Goal: Information Seeking & Learning: Find specific fact

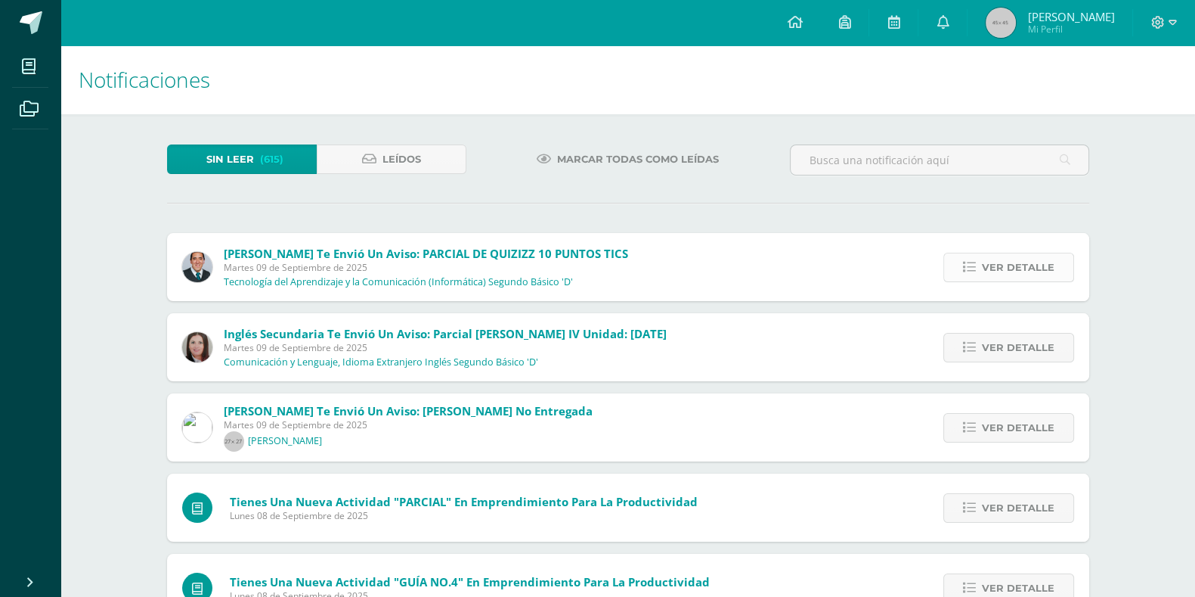
click at [1039, 259] on span "Ver detalle" at bounding box center [1018, 267] width 73 height 28
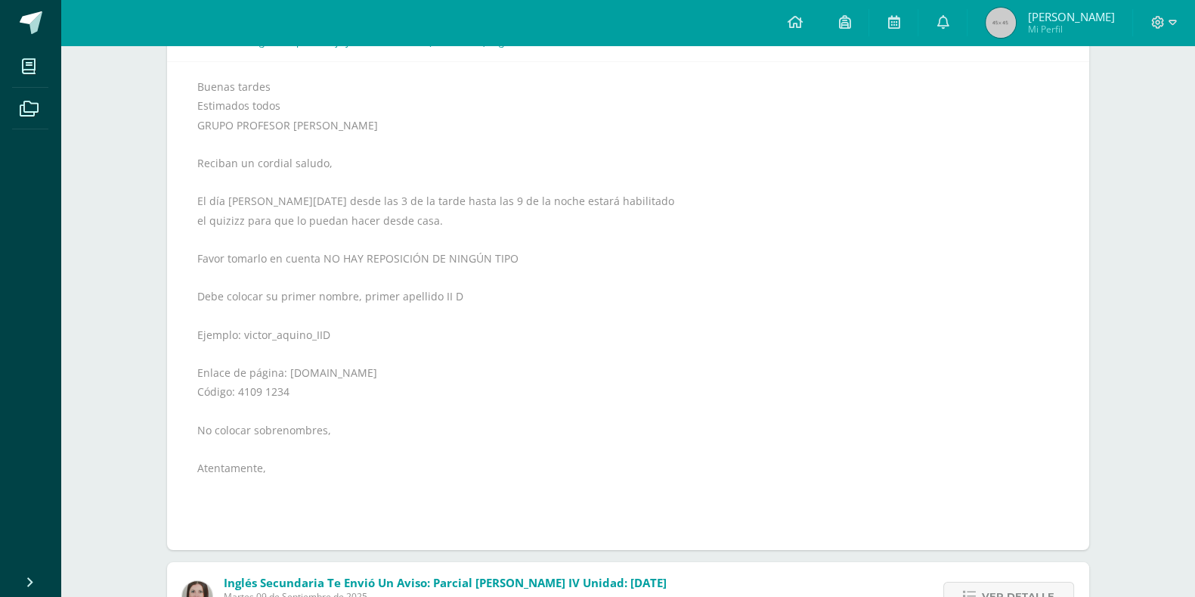
scroll to position [246, 0]
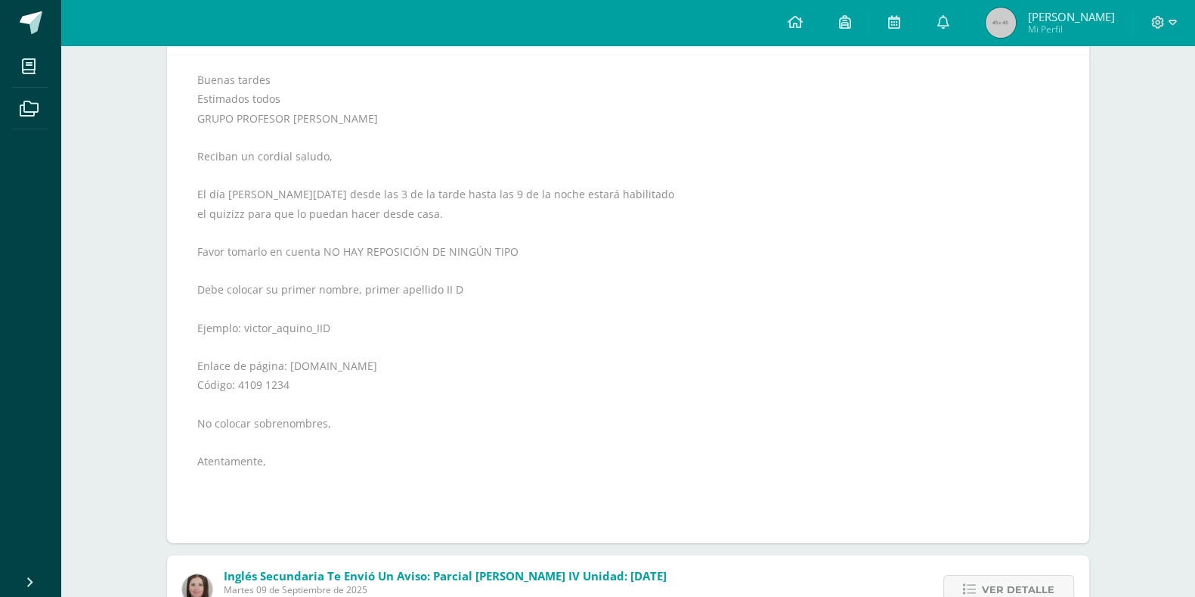
drag, startPoint x: 282, startPoint y: 366, endPoint x: 370, endPoint y: 366, distance: 88.5
click at [370, 366] on div "Buenas tardes Estimados todos GRUPO PROFESOR [PERSON_NAME] Reciban un cordial s…" at bounding box center [628, 298] width 862 height 457
copy div "[DOMAIN_NAME]"
drag, startPoint x: 235, startPoint y: 383, endPoint x: 305, endPoint y: 384, distance: 69.6
click at [305, 384] on div "Buenas tardes Estimados todos GRUPO PROFESOR [PERSON_NAME] Reciban un cordial s…" at bounding box center [628, 298] width 862 height 457
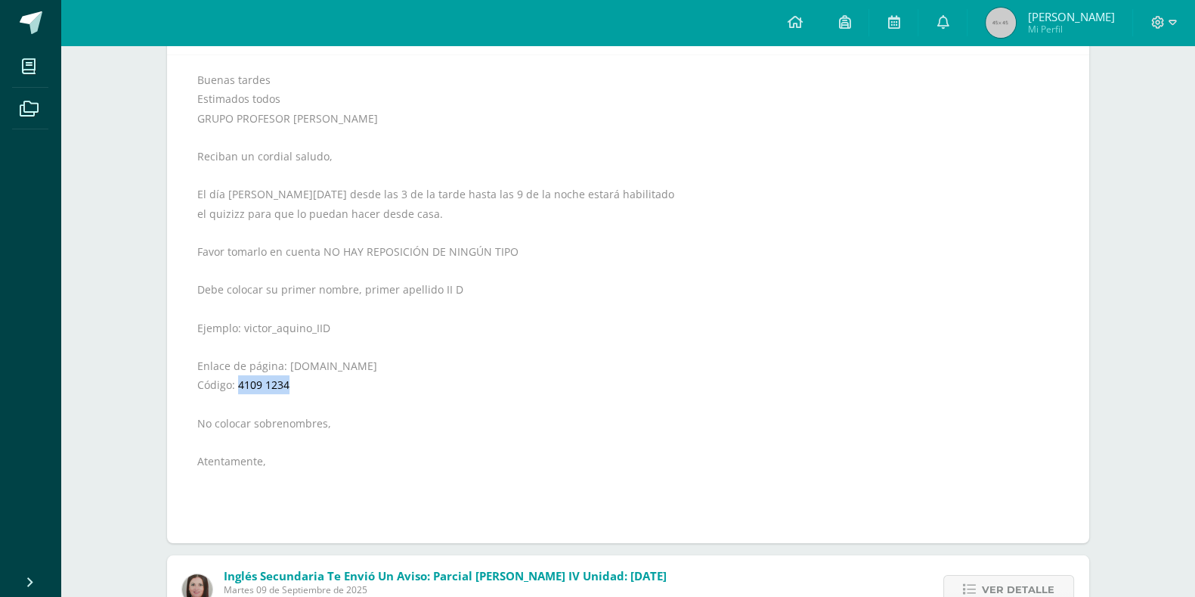
copy div "4109 1234"
